Goal: Task Accomplishment & Management: Use online tool/utility

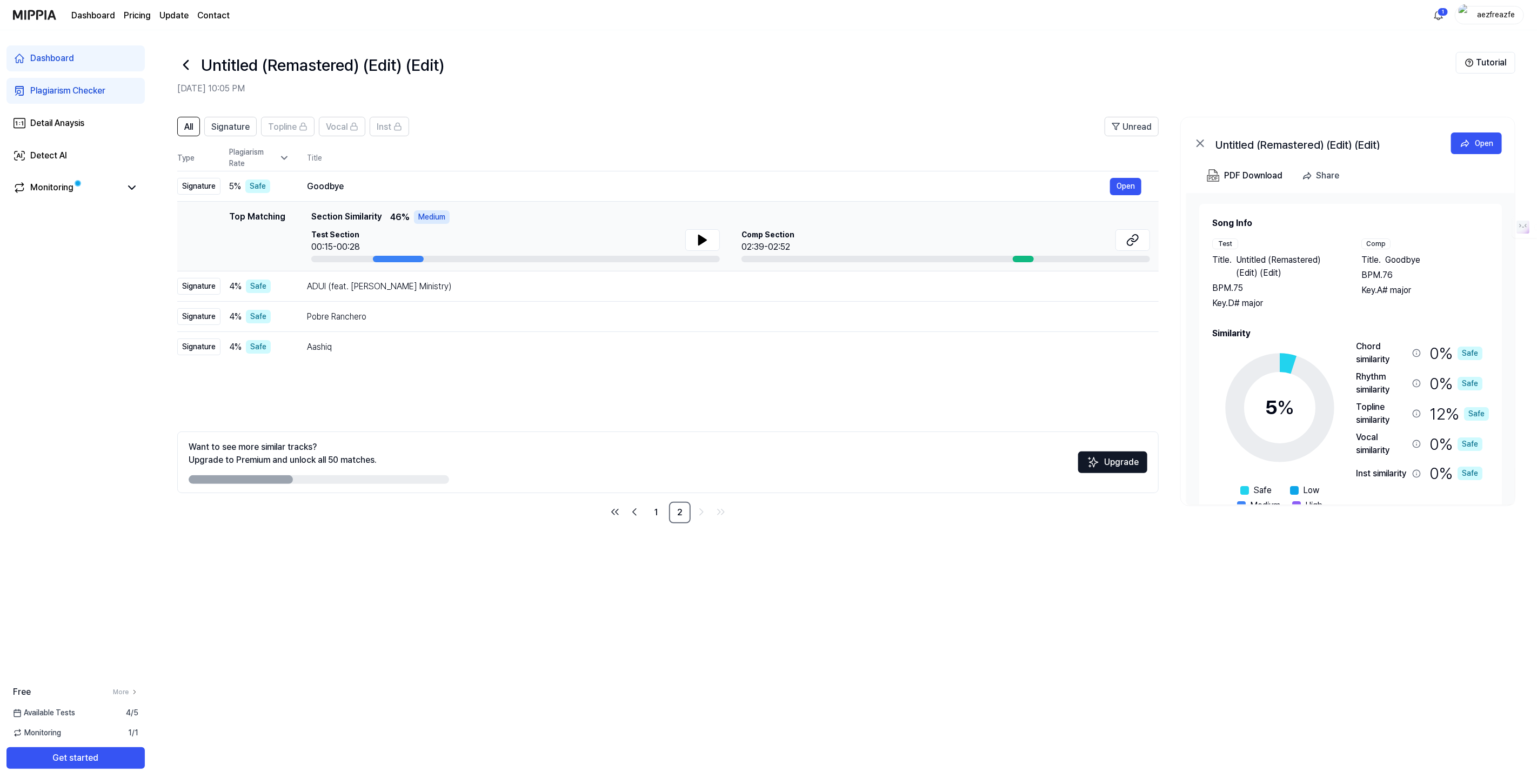
click at [350, 69] on h1 "Untitled (Remastered) (Edit) (Edit)" at bounding box center [322, 65] width 243 height 24
click at [348, 68] on h1 "Untitled (Remastered) (Edit) (Edit)" at bounding box center [322, 65] width 243 height 24
click at [330, 65] on h1 "Untitled (Remastered) (Edit) (Edit)" at bounding box center [322, 65] width 243 height 24
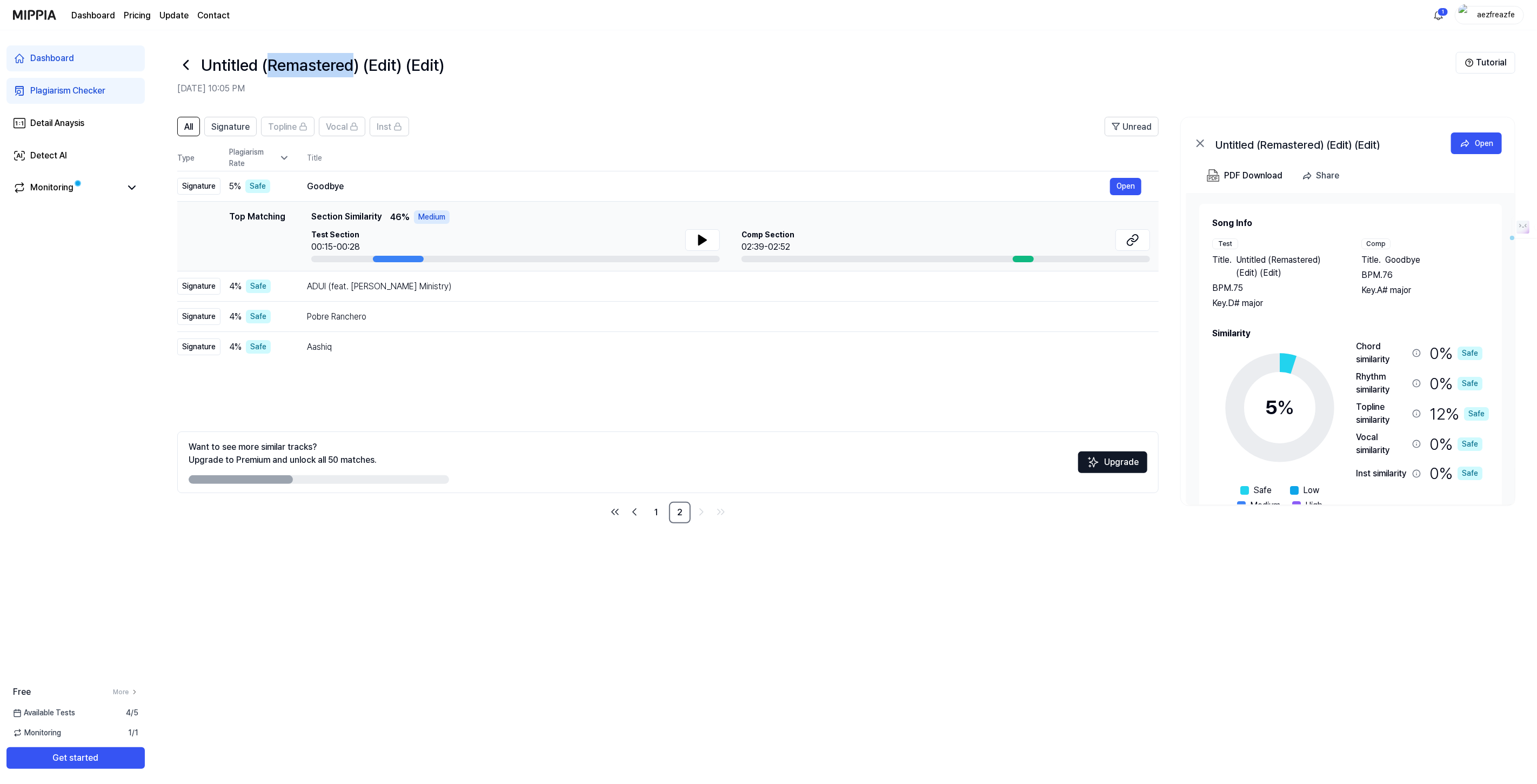
click at [330, 65] on h1 "Untitled (Remastered) (Edit) (Edit)" at bounding box center [322, 65] width 243 height 24
click at [386, 63] on h1 "Untitled (Remastered) (Edit) (Edit)" at bounding box center [322, 65] width 243 height 24
click at [427, 58] on h1 "Untitled (Remastered) (Edit) (Edit)" at bounding box center [322, 65] width 243 height 24
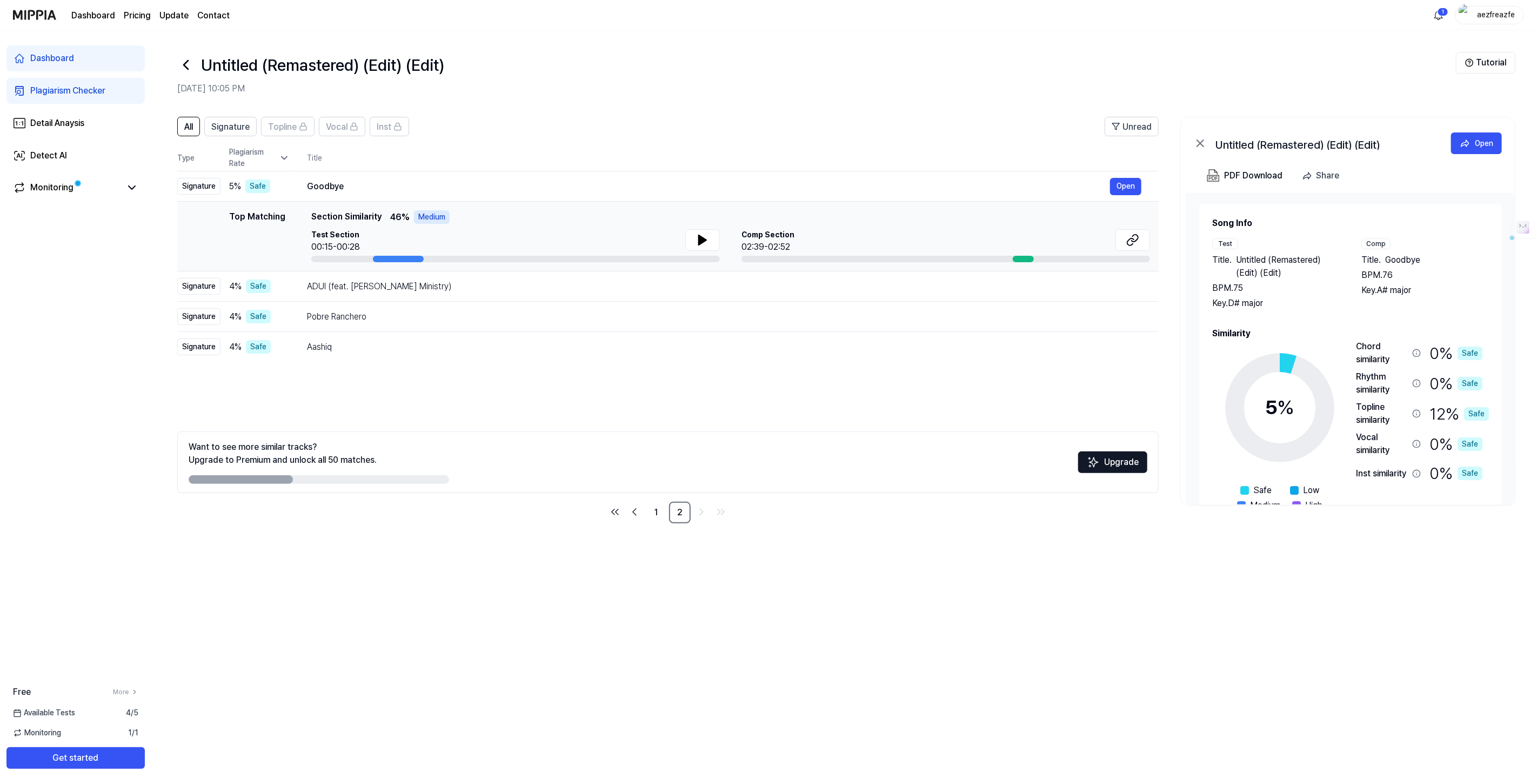
click at [390, 65] on h1 "Untitled (Remastered) (Edit) (Edit)" at bounding box center [322, 65] width 243 height 24
click at [421, 62] on h1 "Untitled (Remastered) (Edit) (Edit)" at bounding box center [322, 65] width 243 height 24
click at [386, 60] on h1 "Untitled (Remastered) (Edit) (Edit)" at bounding box center [322, 65] width 243 height 24
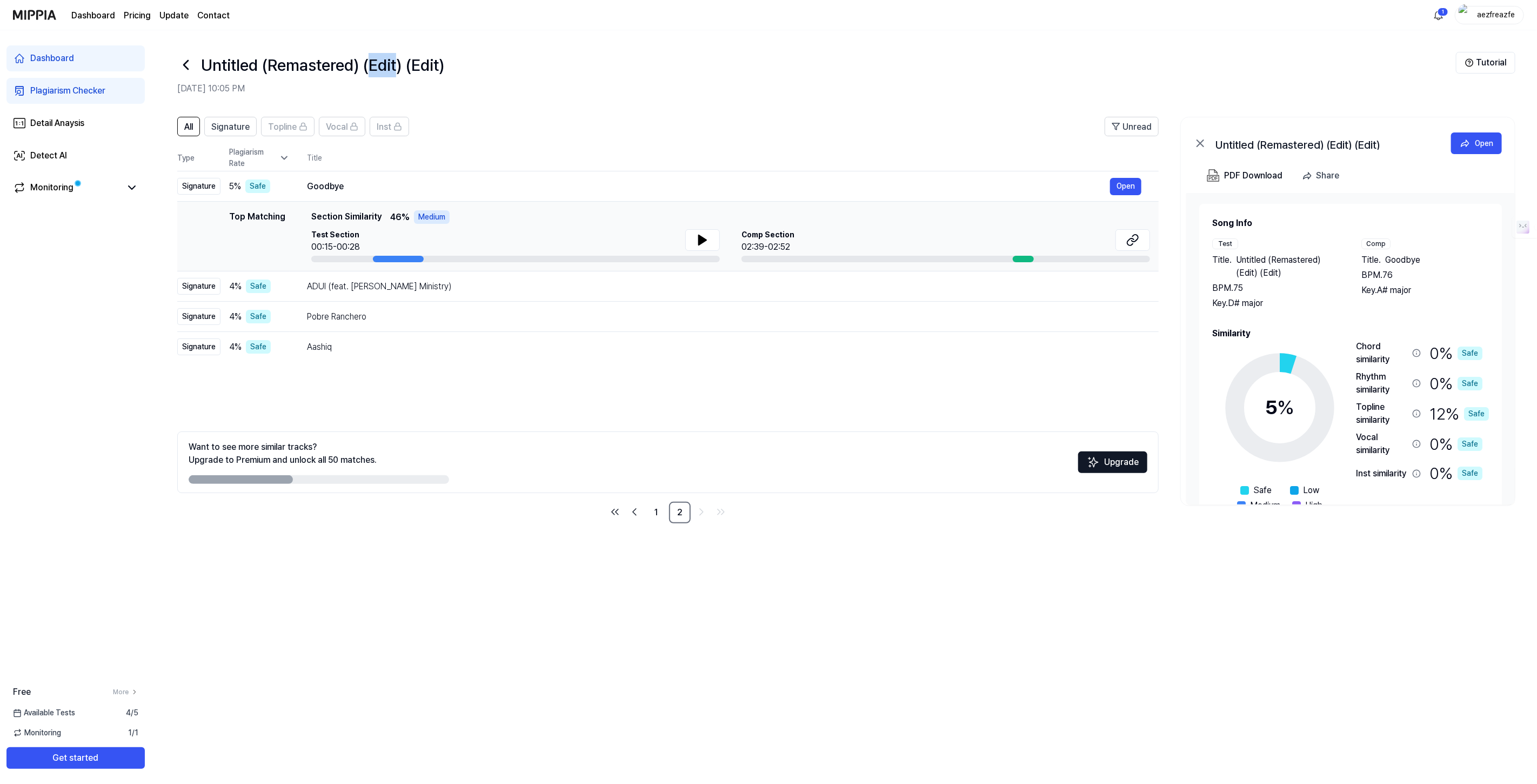
click at [386, 60] on h1 "Untitled (Remastered) (Edit) (Edit)" at bounding box center [322, 65] width 243 height 24
click at [426, 61] on h1 "Untitled (Remastered) (Edit) (Edit)" at bounding box center [322, 65] width 243 height 24
click at [378, 70] on h1 "Untitled (Remastered) (Edit) (Edit)" at bounding box center [322, 65] width 243 height 24
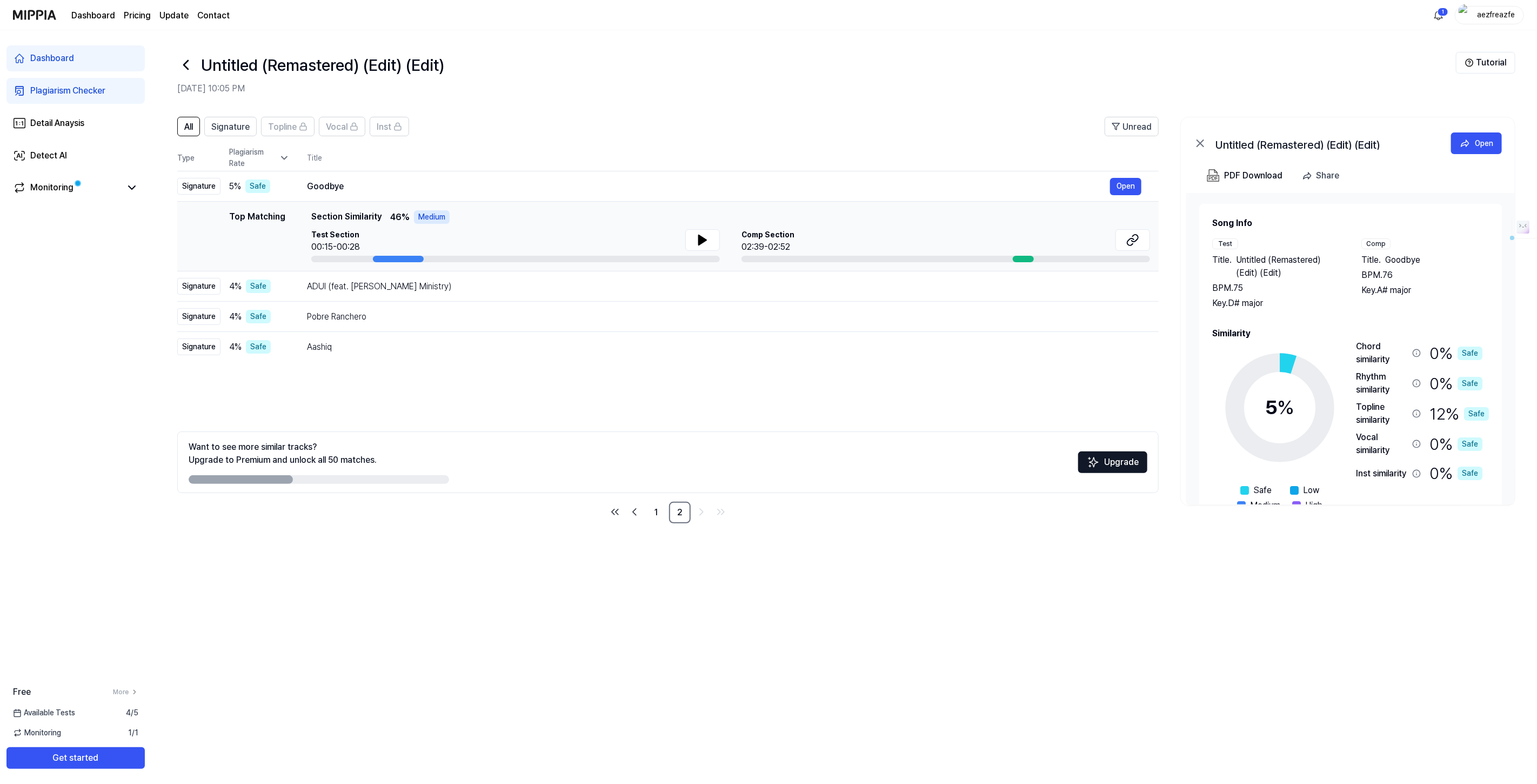
click at [283, 58] on h1 "Untitled (Remastered) (Edit) (Edit)" at bounding box center [322, 65] width 243 height 24
click at [225, 65] on h1 "Untitled (Remastered) (Edit) (Edit)" at bounding box center [322, 65] width 243 height 24
click at [284, 61] on h1 "Untitled (Remastered) (Edit) (Edit)" at bounding box center [322, 65] width 243 height 24
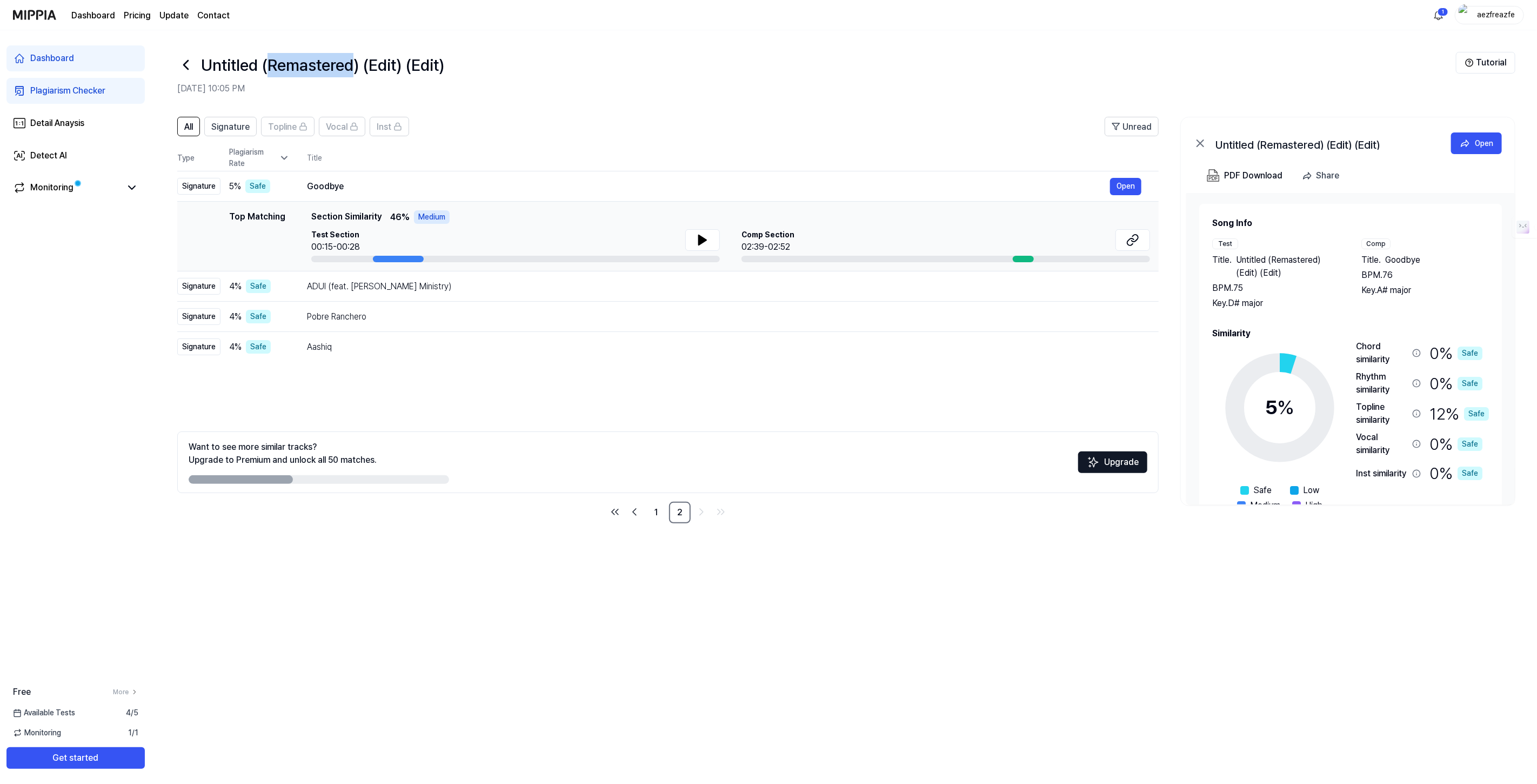
click at [284, 61] on h1 "Untitled (Remastered) (Edit) (Edit)" at bounding box center [322, 65] width 243 height 24
click at [384, 64] on h1 "Untitled (Remastered) (Edit) (Edit)" at bounding box center [322, 65] width 243 height 24
click at [432, 64] on h1 "Untitled (Remastered) (Edit) (Edit)" at bounding box center [322, 65] width 243 height 24
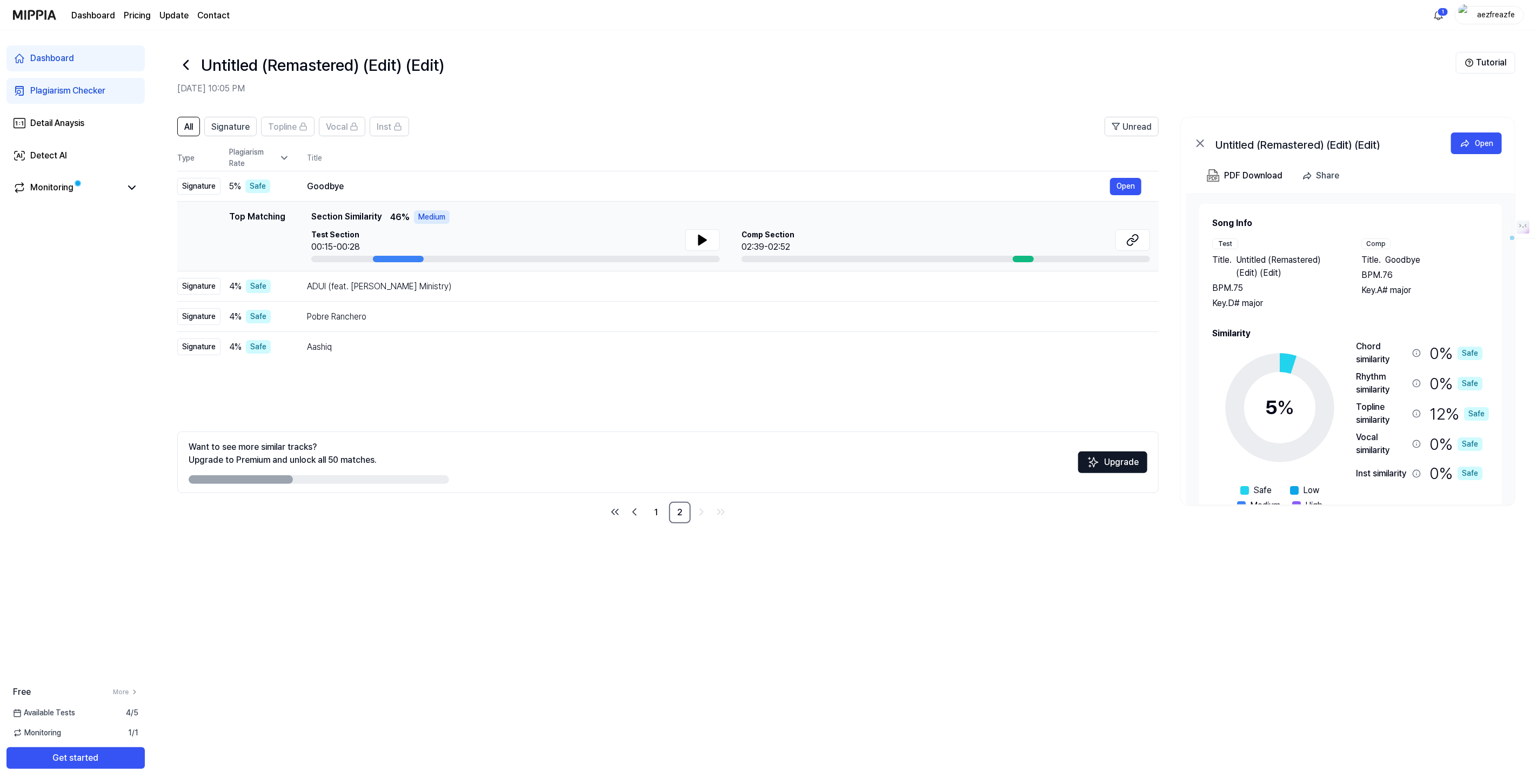
click at [384, 65] on h1 "Untitled (Remastered) (Edit) (Edit)" at bounding box center [322, 65] width 243 height 24
click at [271, 61] on h1 "Untitled (Remastered) (Edit) (Edit)" at bounding box center [322, 65] width 243 height 24
click at [209, 66] on h1 "Untitled (Remastered) (Edit) (Edit)" at bounding box center [322, 65] width 243 height 24
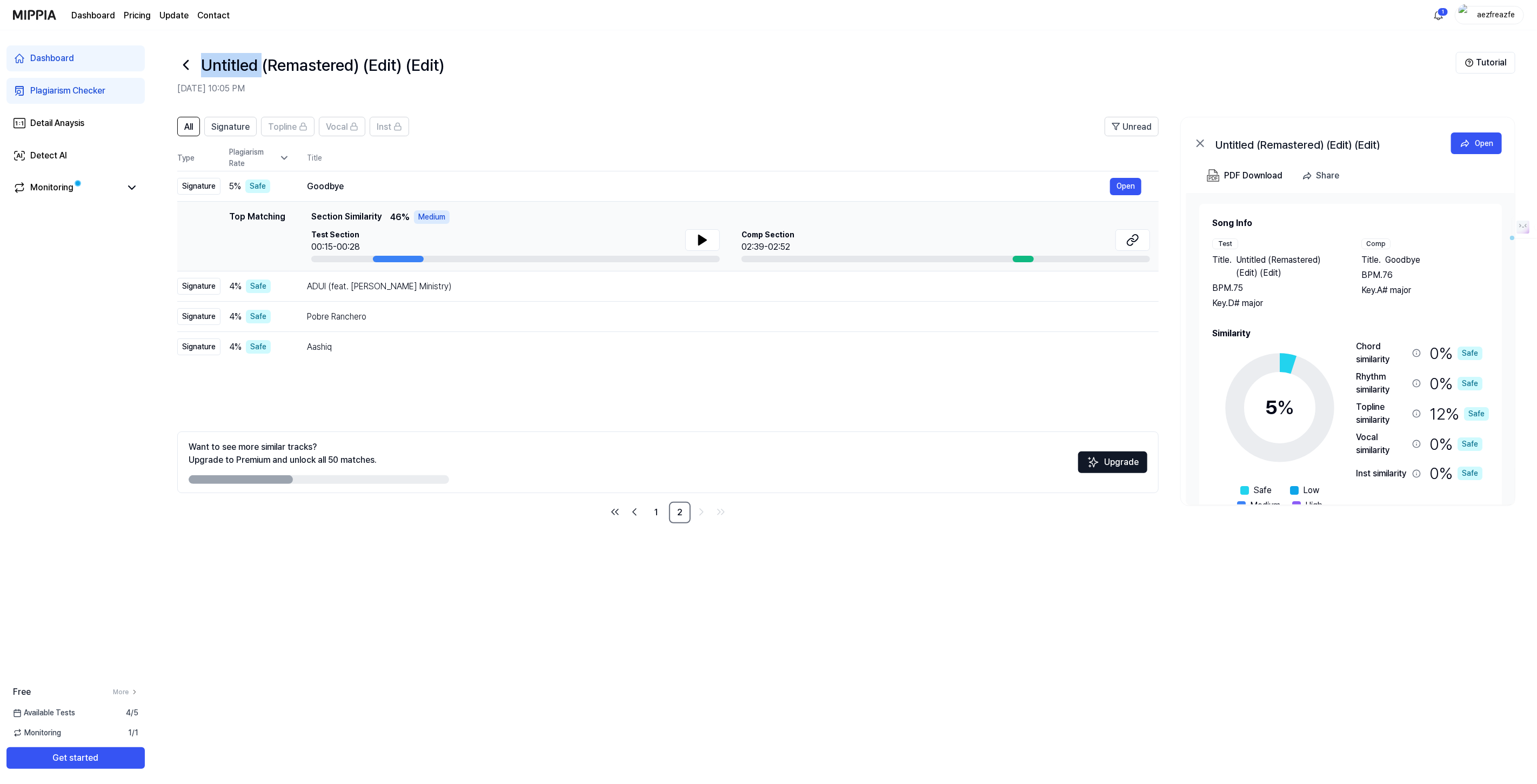
click at [209, 66] on h1 "Untitled (Remastered) (Edit) (Edit)" at bounding box center [322, 65] width 243 height 24
click at [307, 61] on h1 "Untitled (Remastered) (Edit) (Edit)" at bounding box center [322, 65] width 243 height 24
click at [388, 58] on h1 "Untitled (Remastered) (Edit) (Edit)" at bounding box center [322, 65] width 243 height 24
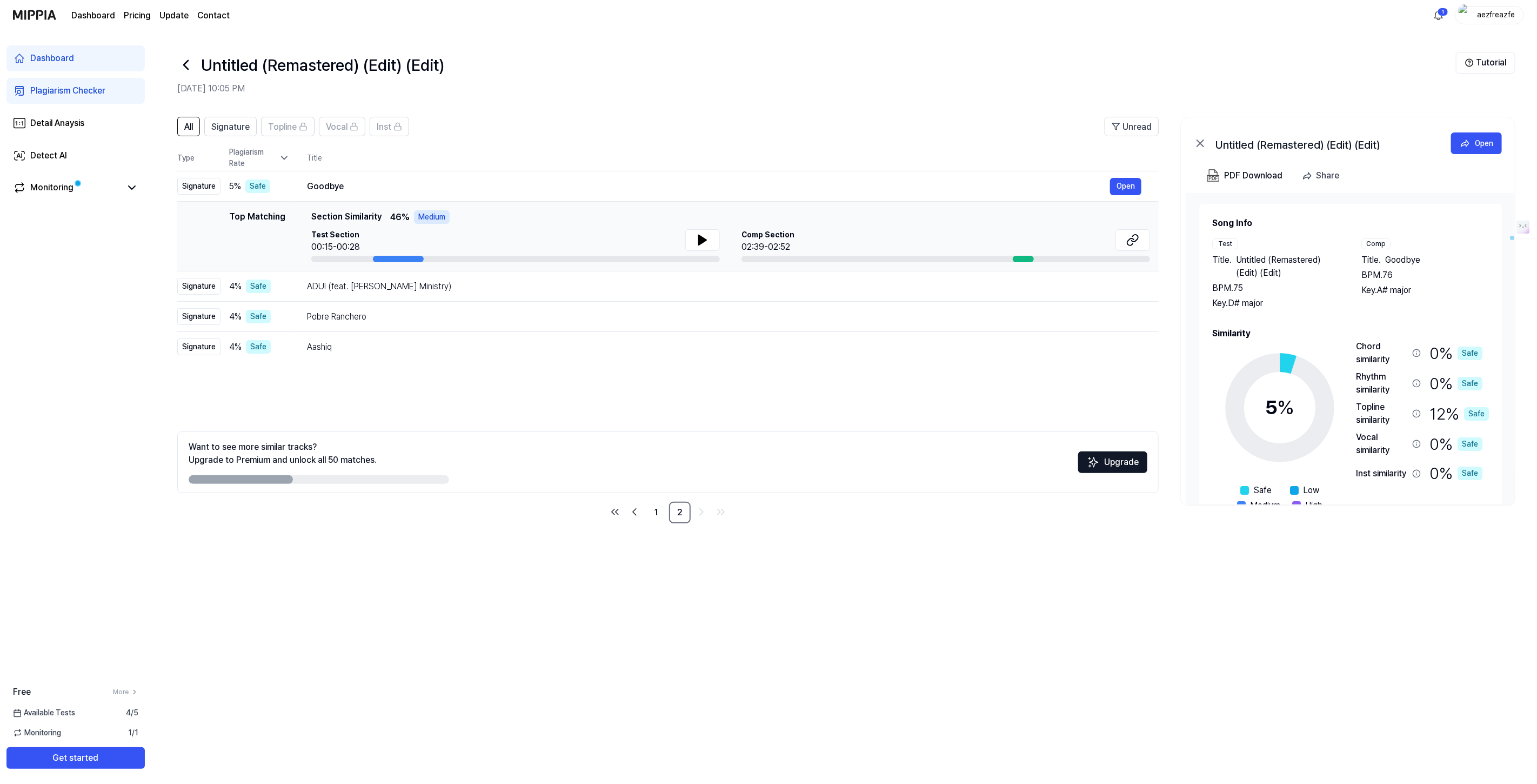
click at [437, 61] on h1 "Untitled (Remastered) (Edit) (Edit)" at bounding box center [322, 65] width 243 height 24
click at [381, 64] on h1 "Untitled (Remastered) (Edit) (Edit)" at bounding box center [322, 65] width 243 height 24
click at [315, 66] on h1 "Untitled (Remastered) (Edit) (Edit)" at bounding box center [322, 65] width 243 height 24
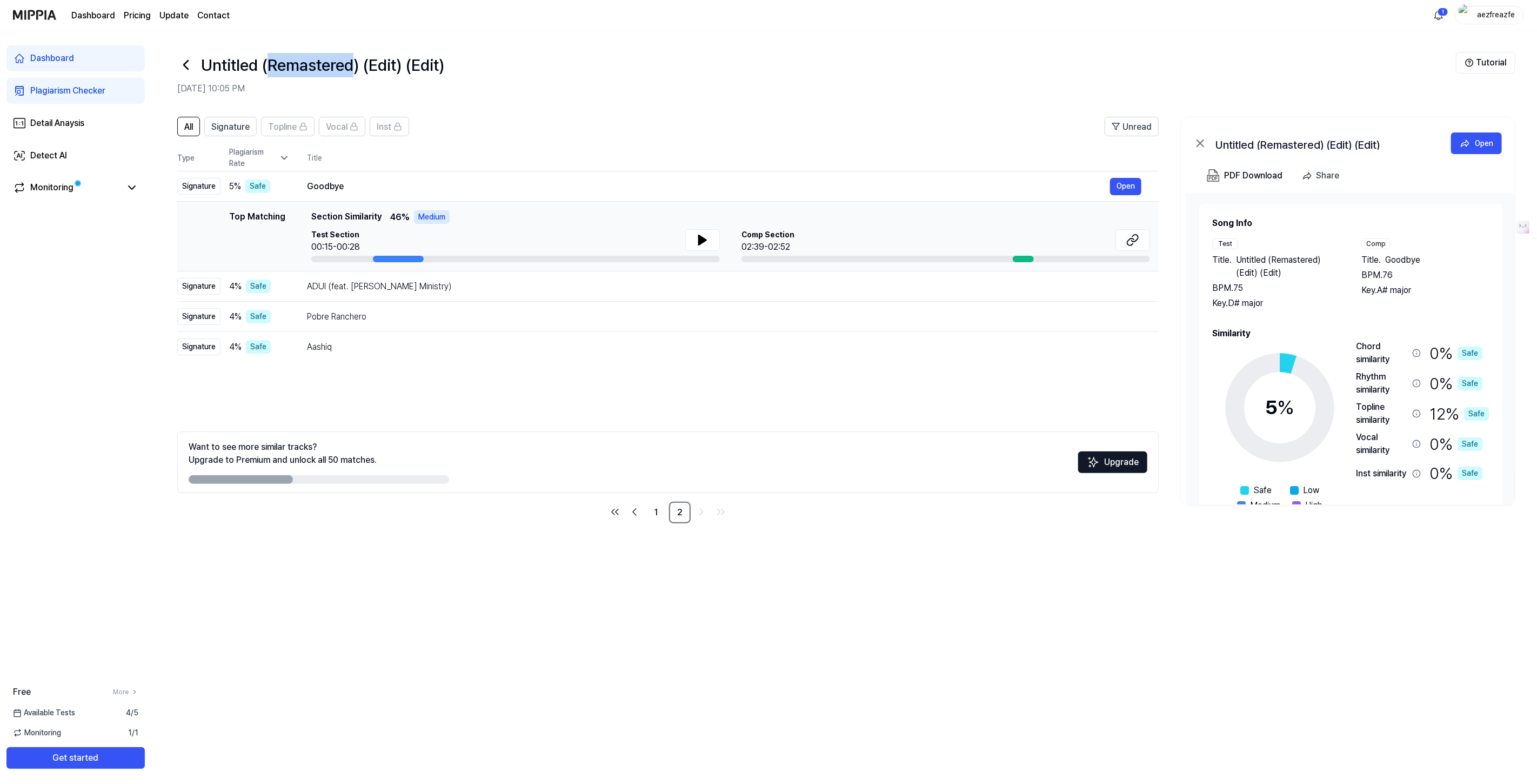
click at [315, 66] on h1 "Untitled (Remastered) (Edit) (Edit)" at bounding box center [322, 65] width 243 height 24
